Goal: Information Seeking & Learning: Understand process/instructions

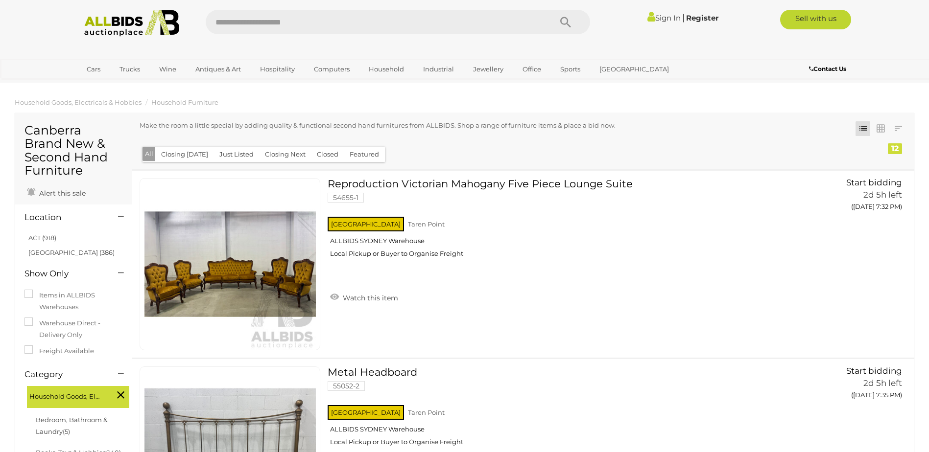
click at [147, 30] on img at bounding box center [132, 23] width 106 height 27
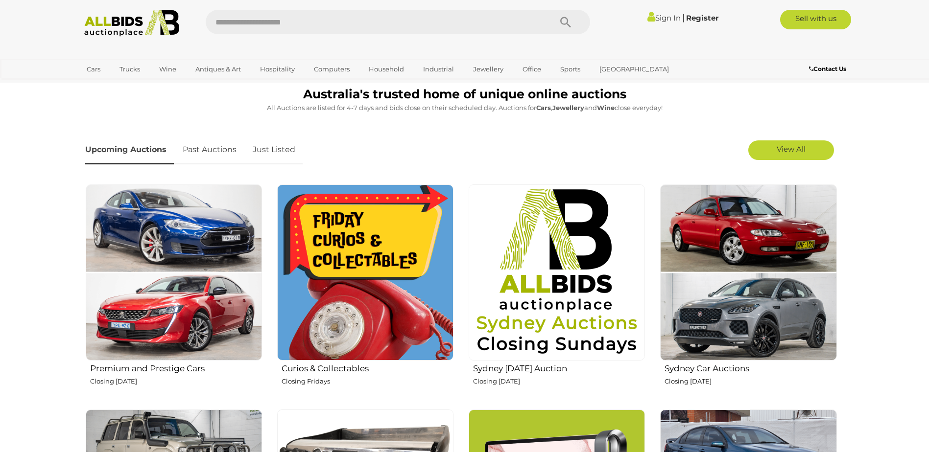
scroll to position [294, 0]
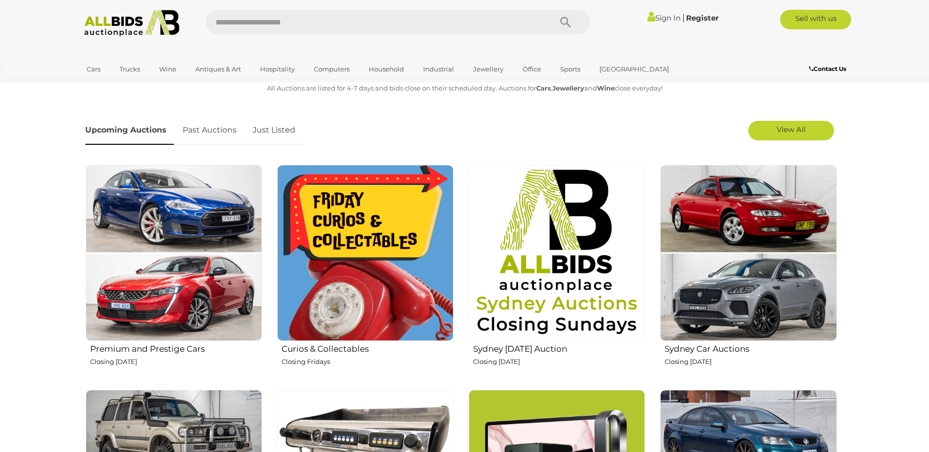
click at [357, 215] on img at bounding box center [365, 253] width 176 height 176
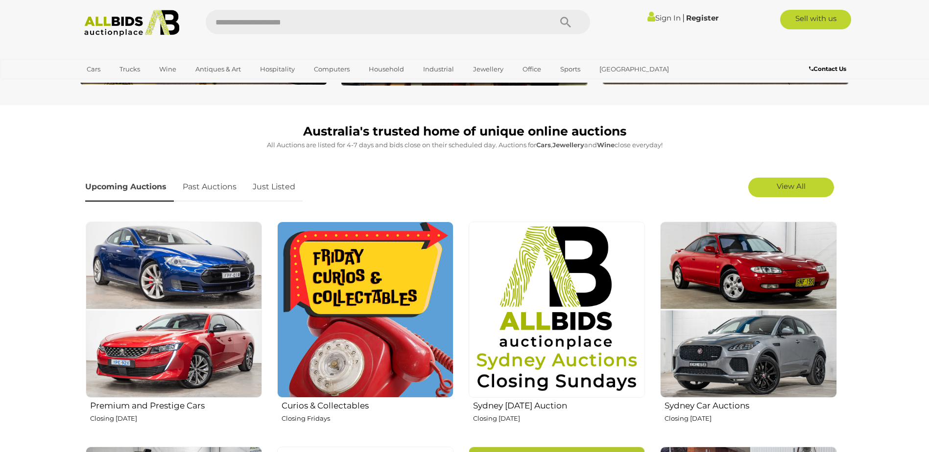
scroll to position [0, 0]
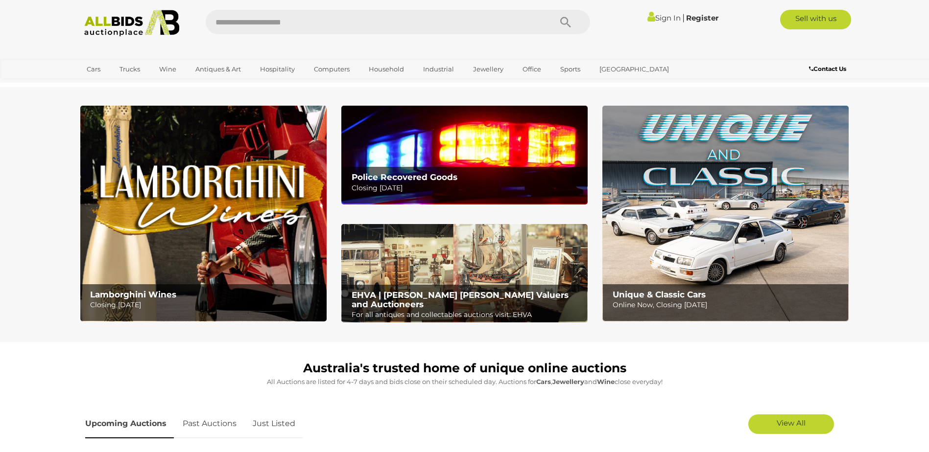
click at [408, 286] on div "EHVA | Evans Hastings Valuers and Auctioneers For all antiques and collectables…" at bounding box center [467, 306] width 240 height 42
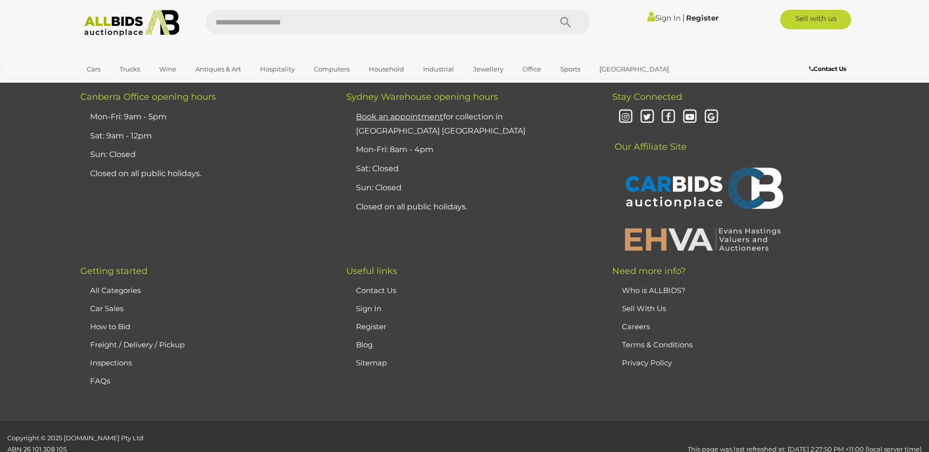
scroll to position [2600, 0]
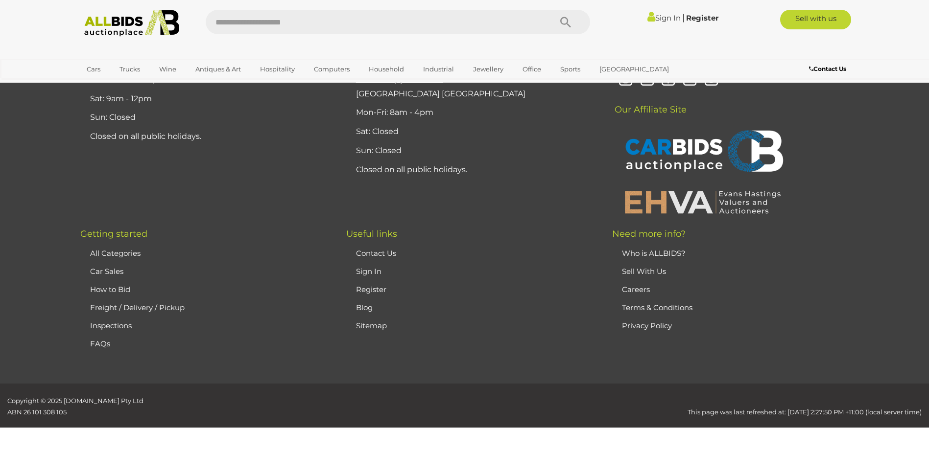
click at [99, 289] on link "How to Bid" at bounding box center [110, 289] width 40 height 9
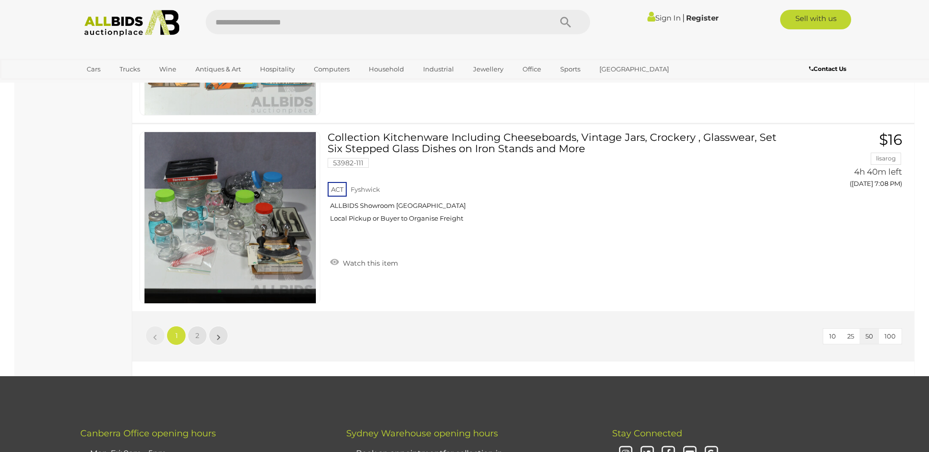
scroll to position [9400, 0]
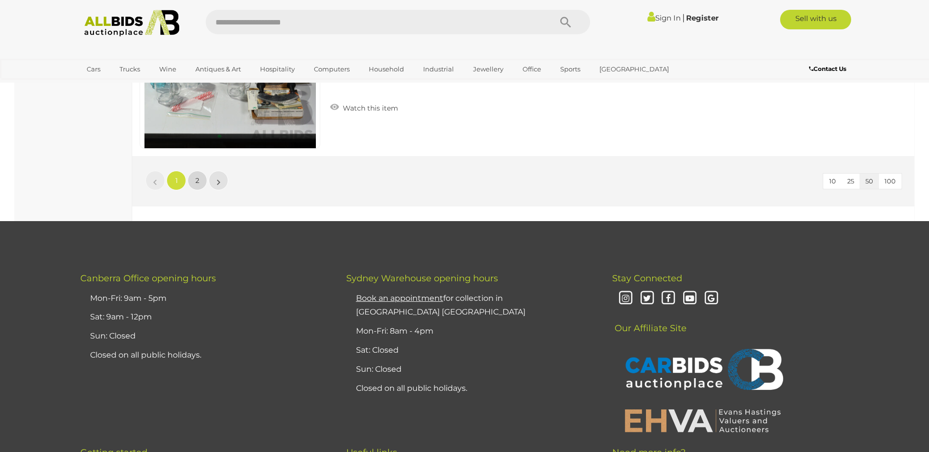
click at [191, 181] on link "2" at bounding box center [198, 181] width 20 height 20
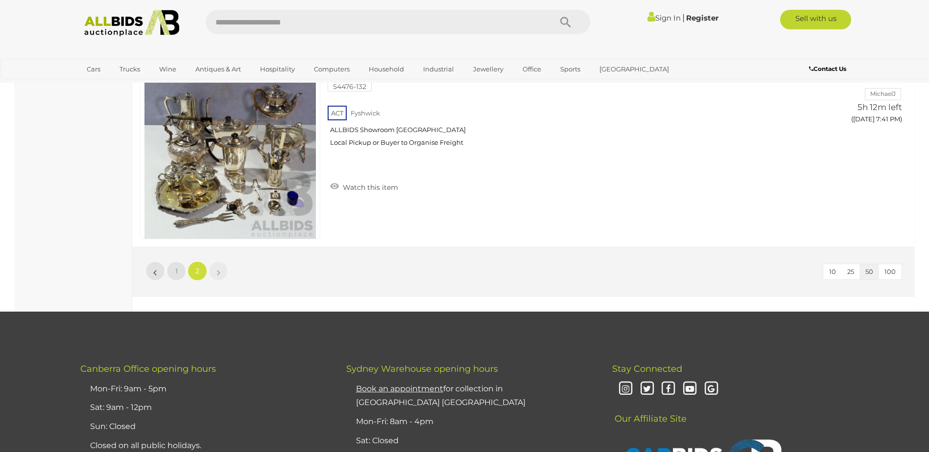
scroll to position [6497, 0]
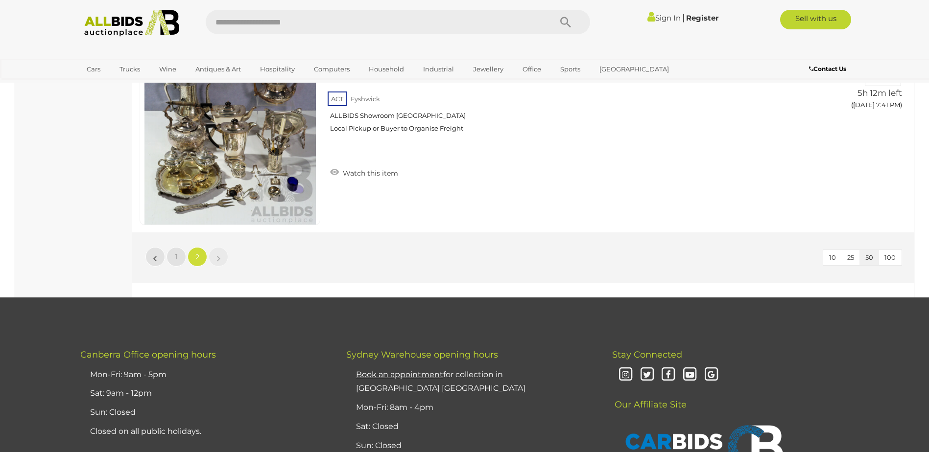
click at [132, 23] on img at bounding box center [132, 23] width 106 height 27
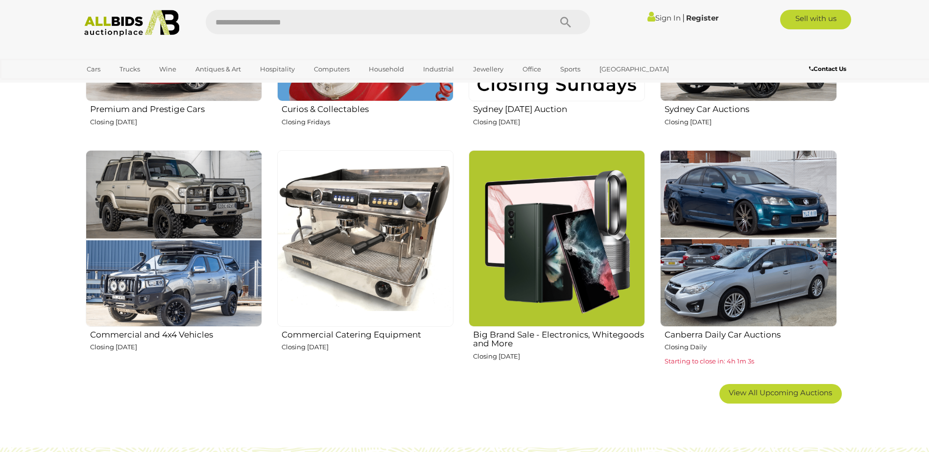
scroll to position [588, 0]
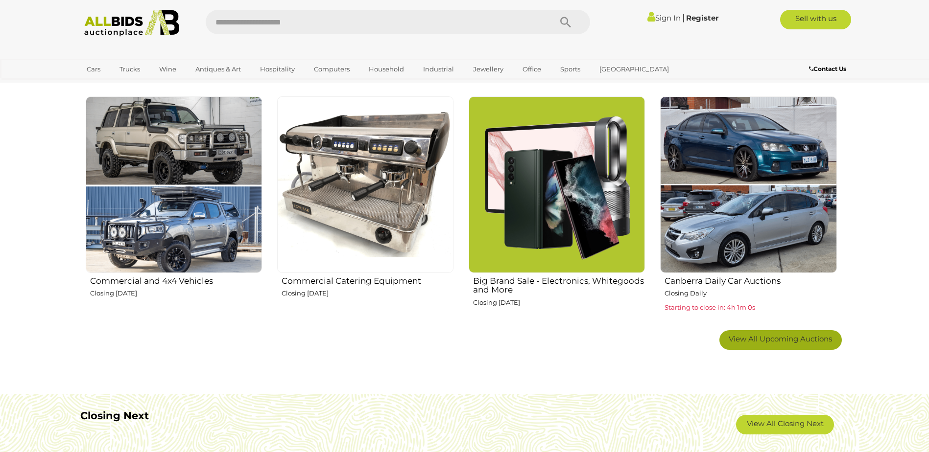
click at [757, 339] on span "View All Upcoming Auctions" at bounding box center [780, 338] width 103 height 9
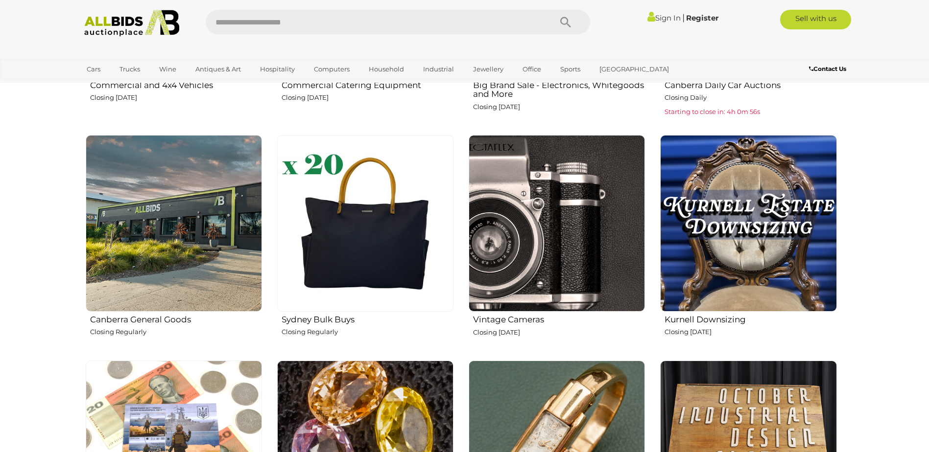
scroll to position [832, 0]
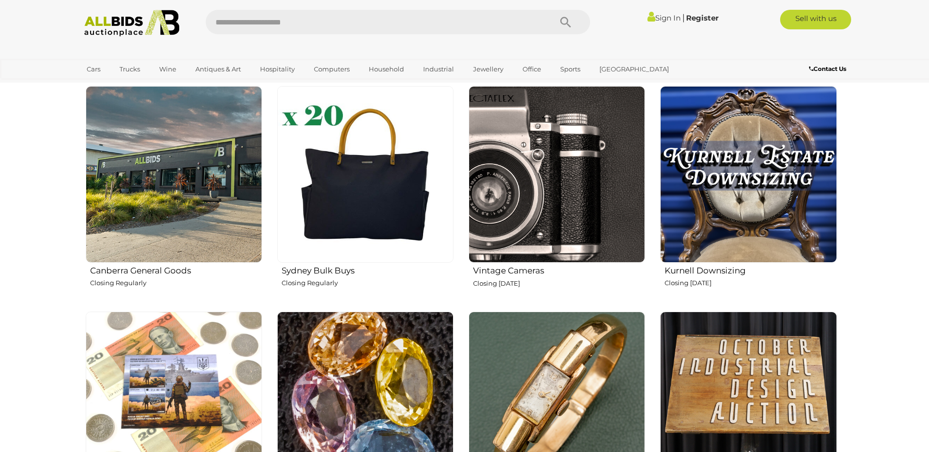
click at [709, 191] on img at bounding box center [748, 174] width 176 height 176
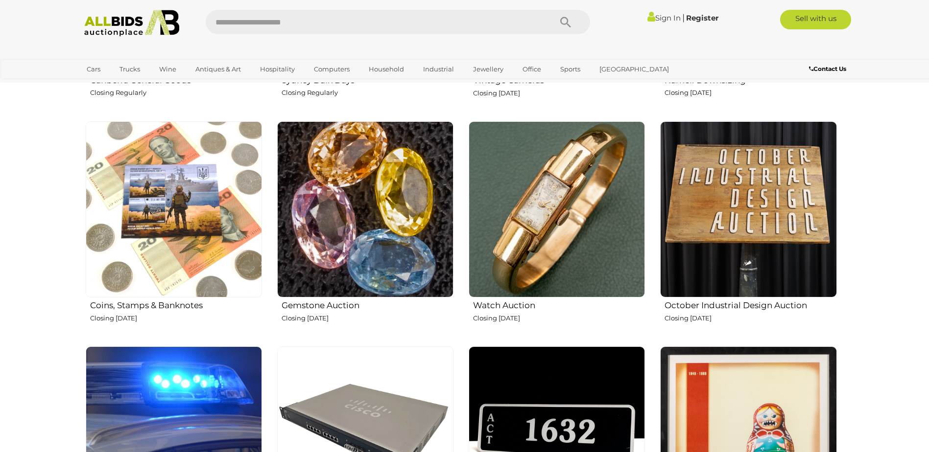
scroll to position [1028, 0]
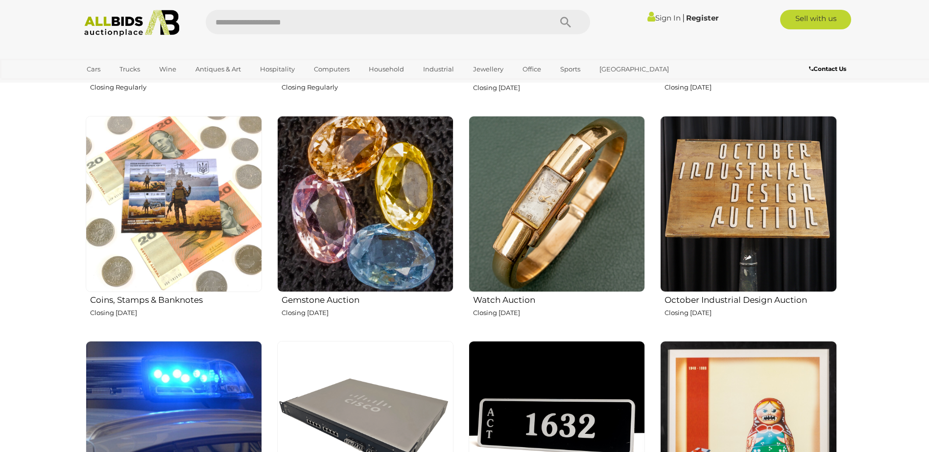
click at [721, 181] on img at bounding box center [748, 204] width 176 height 176
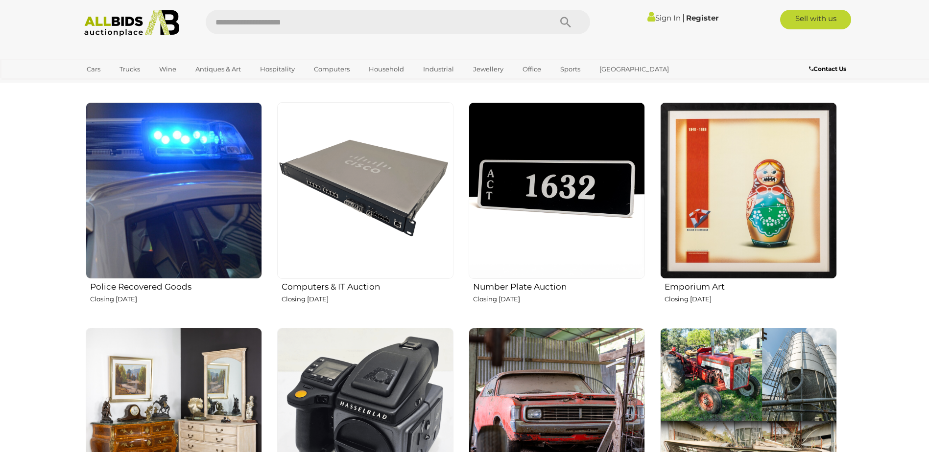
scroll to position [1273, 0]
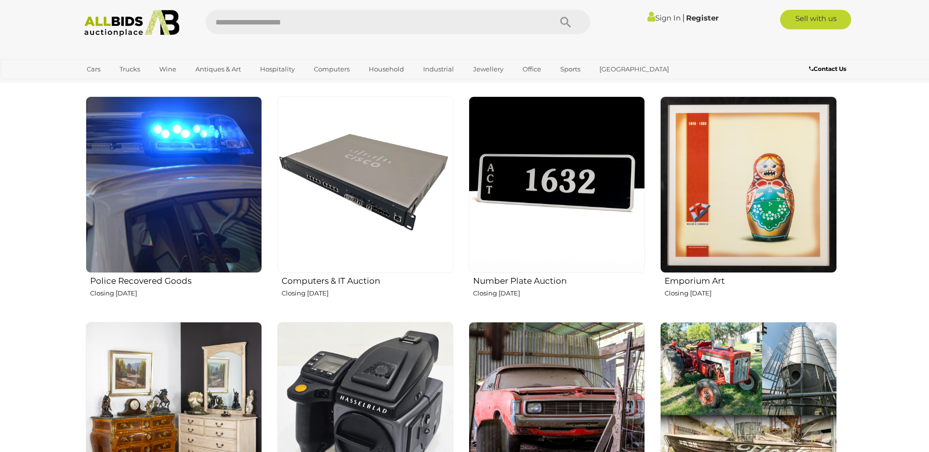
click at [165, 181] on img at bounding box center [174, 184] width 176 height 176
click at [795, 206] on img at bounding box center [748, 184] width 176 height 176
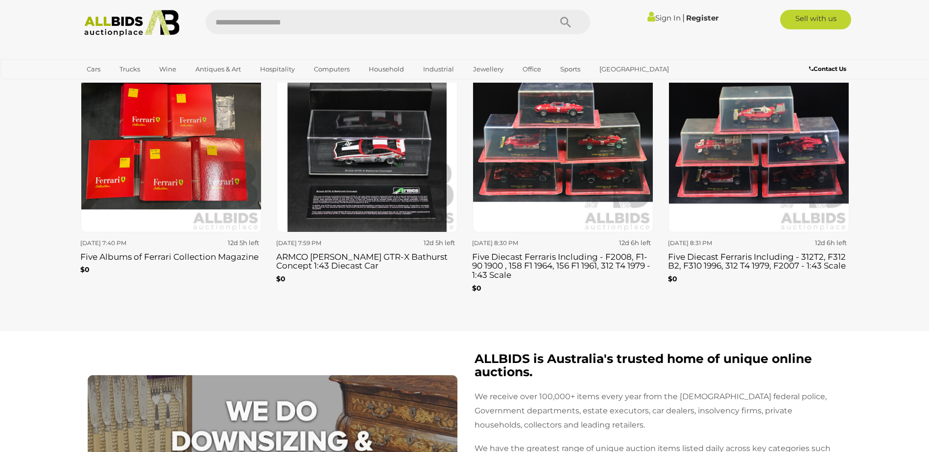
scroll to position [3085, 0]
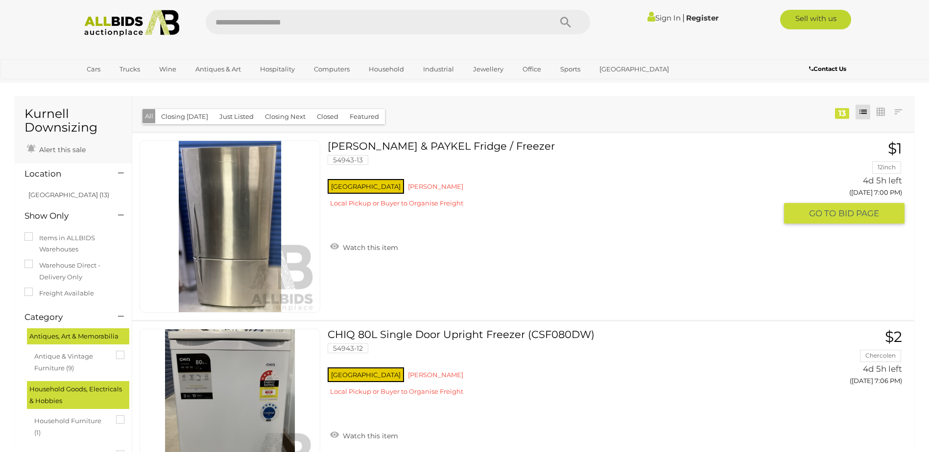
scroll to position [245, 0]
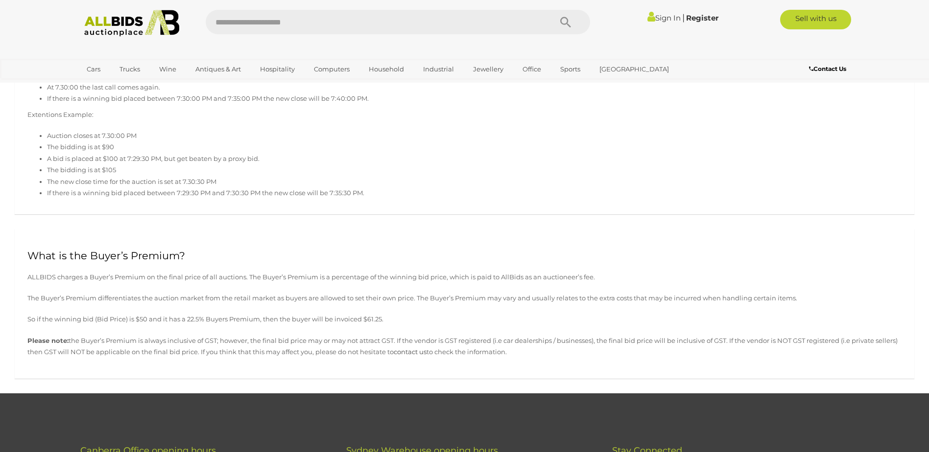
scroll to position [930, 0]
